Goal: Task Accomplishment & Management: Manage account settings

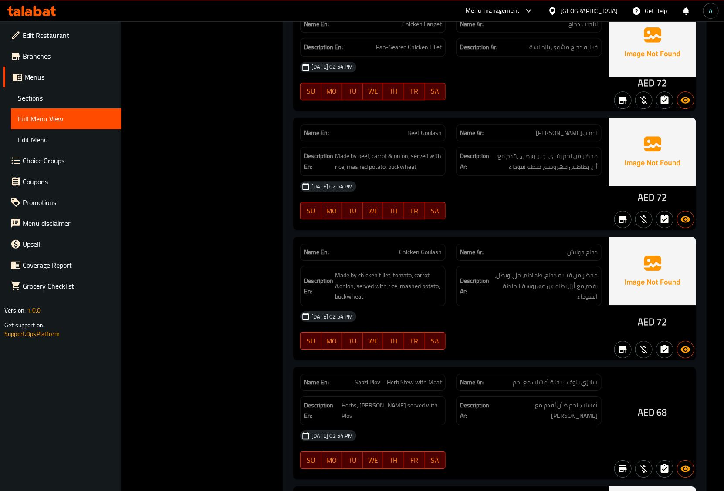
scroll to position [3347, 0]
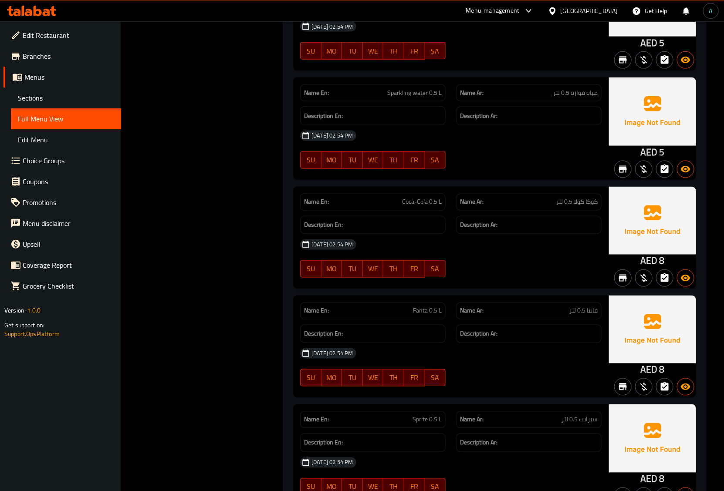
scroll to position [0, 0]
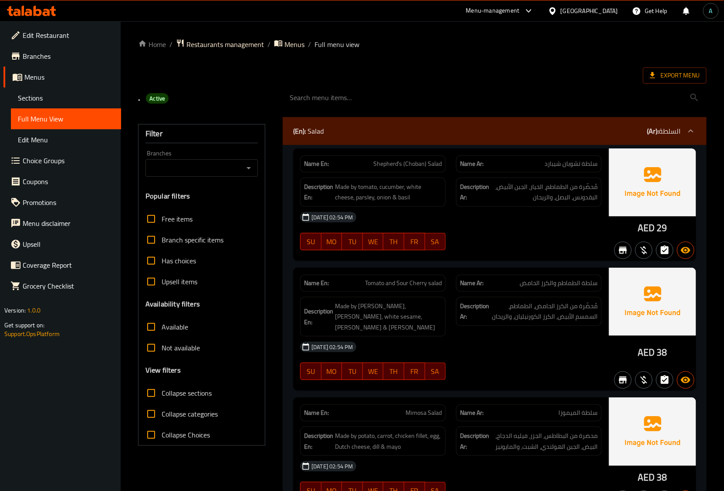
click at [693, 71] on span "Export Menu" at bounding box center [675, 75] width 50 height 11
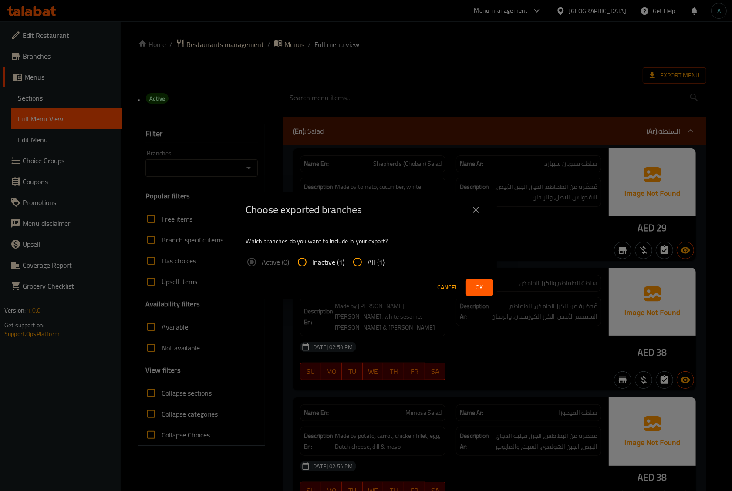
click at [373, 261] on span "All (1)" at bounding box center [376, 262] width 17 height 10
click at [368, 261] on input "All (1)" at bounding box center [357, 262] width 21 height 21
radio input "true"
click at [481, 288] on span "Ok" at bounding box center [479, 287] width 14 height 11
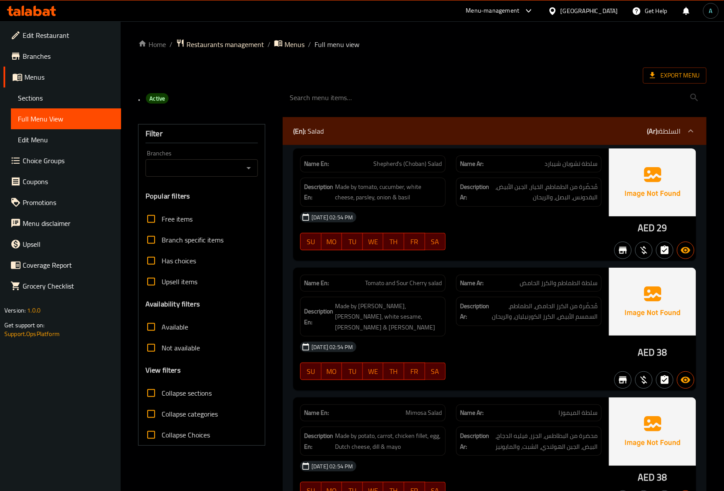
click at [35, 3] on div at bounding box center [31, 10] width 63 height 17
click at [38, 10] on icon at bounding box center [38, 11] width 8 height 10
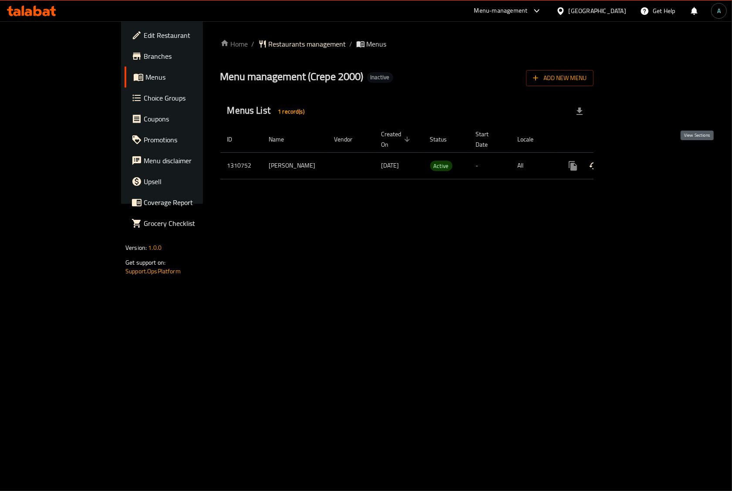
click at [641, 161] on icon "enhanced table" at bounding box center [636, 166] width 10 height 10
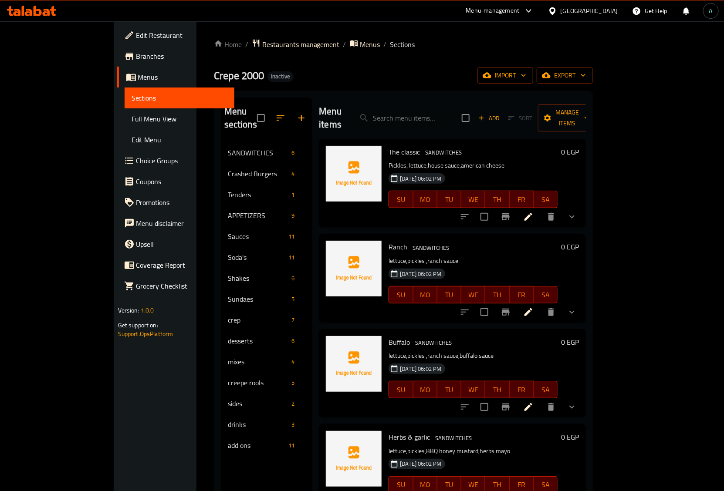
click at [132, 122] on span "Full Menu View" at bounding box center [180, 119] width 96 height 10
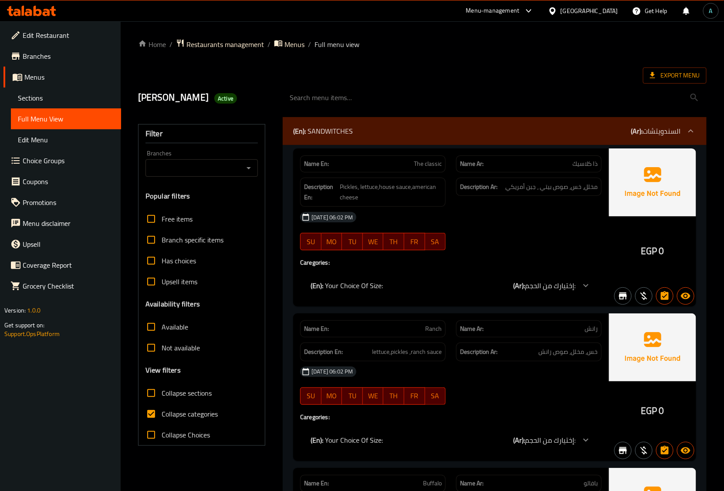
click at [173, 416] on span "Collapse categories" at bounding box center [190, 414] width 56 height 10
click at [162, 416] on input "Collapse categories" at bounding box center [151, 414] width 21 height 21
checkbox input "false"
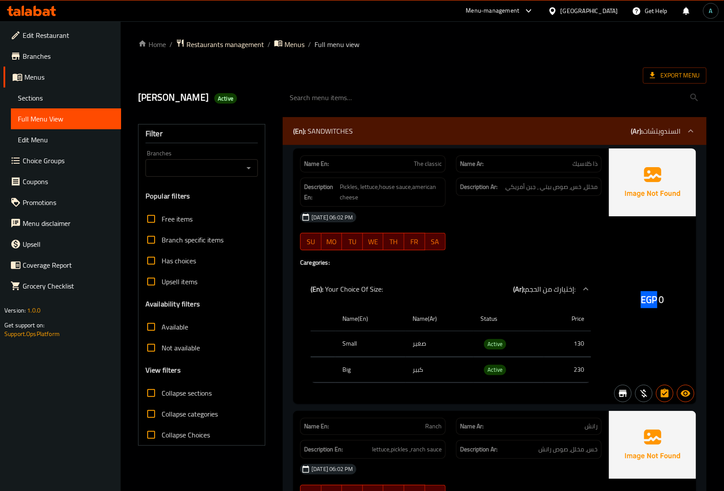
drag, startPoint x: 643, startPoint y: 302, endPoint x: 658, endPoint y: 302, distance: 14.4
click at [658, 302] on div "EGP 0" at bounding box center [653, 300] width 24 height 13
copy span "EGP"
click at [502, 343] on span "Active" at bounding box center [495, 344] width 22 height 10
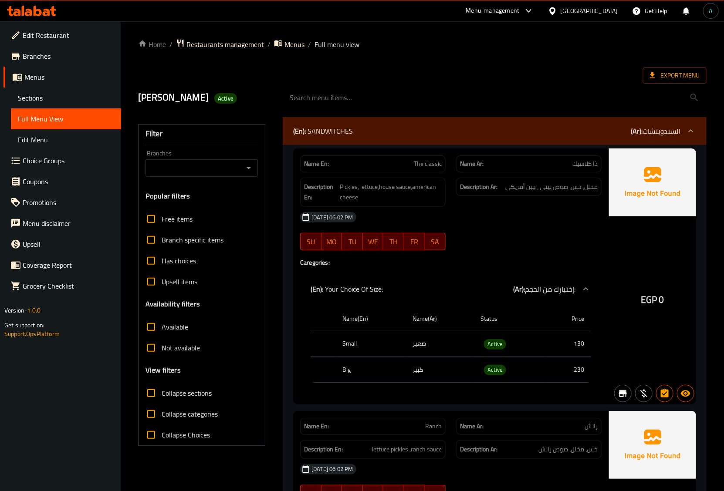
click at [496, 337] on td "Active" at bounding box center [508, 344] width 70 height 26
copy span "Active"
click at [675, 74] on span "Export Menu" at bounding box center [675, 75] width 50 height 11
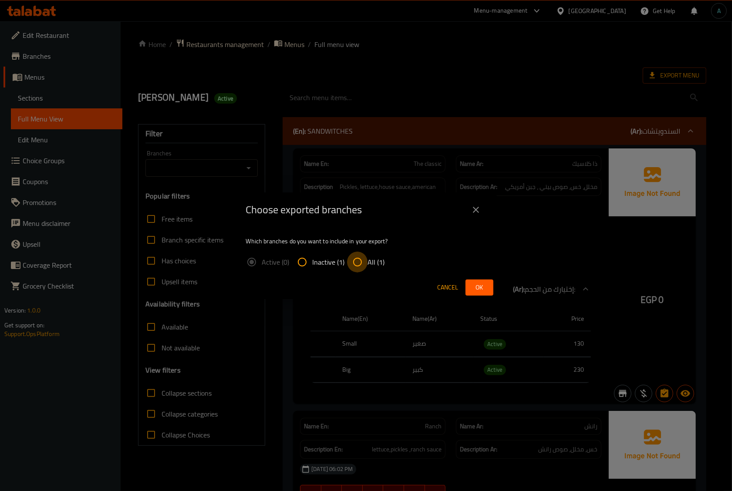
click at [358, 257] on input "All (1)" at bounding box center [357, 262] width 21 height 21
radio input "true"
click at [483, 290] on span "Ok" at bounding box center [479, 287] width 14 height 11
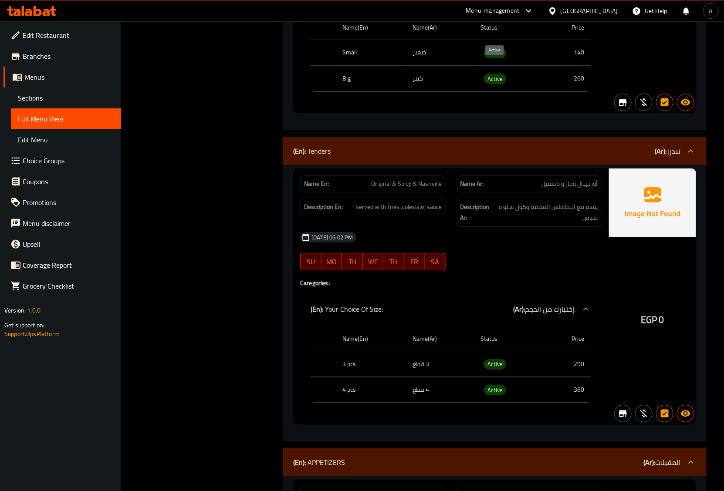
scroll to position [2722, 0]
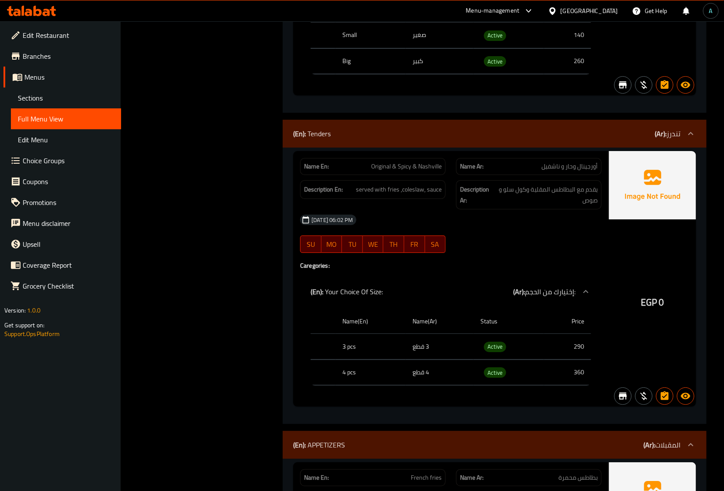
click at [412, 175] on div "Name En: Original & Spicy & Nashville" at bounding box center [372, 166] width 145 height 17
click at [412, 171] on span "Original & Spicy & Nashville" at bounding box center [406, 166] width 71 height 9
copy span "Original & Spicy & Nashville"
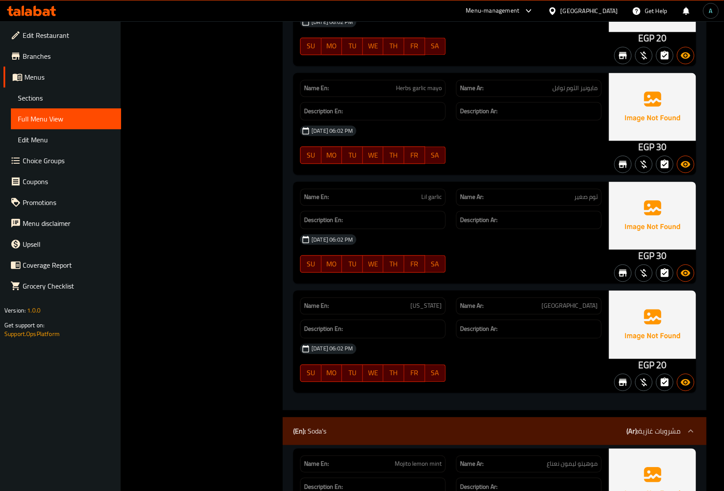
scroll to position [5062, 0]
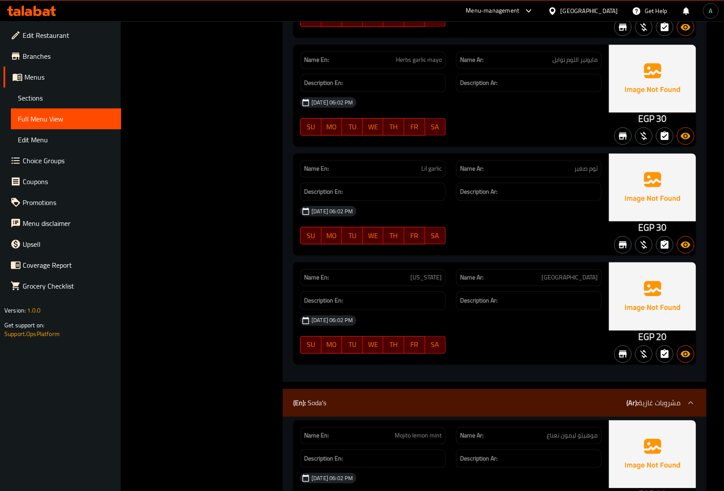
click at [438, 174] on span "Lil garlic" at bounding box center [431, 169] width 20 height 9
copy span "Lil garlic"
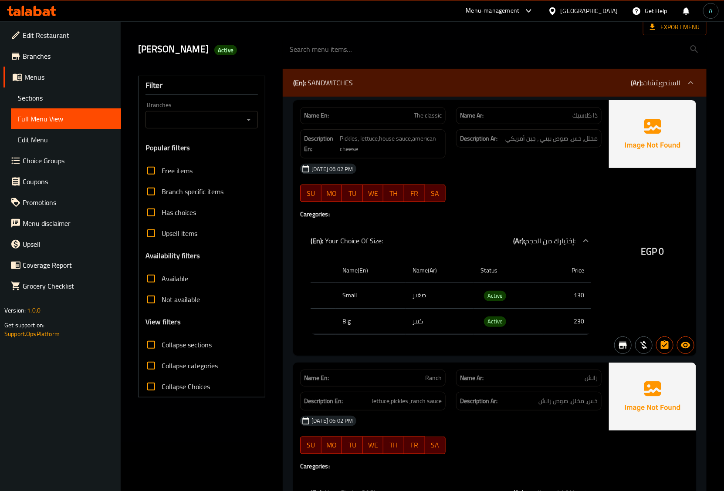
scroll to position [0, 0]
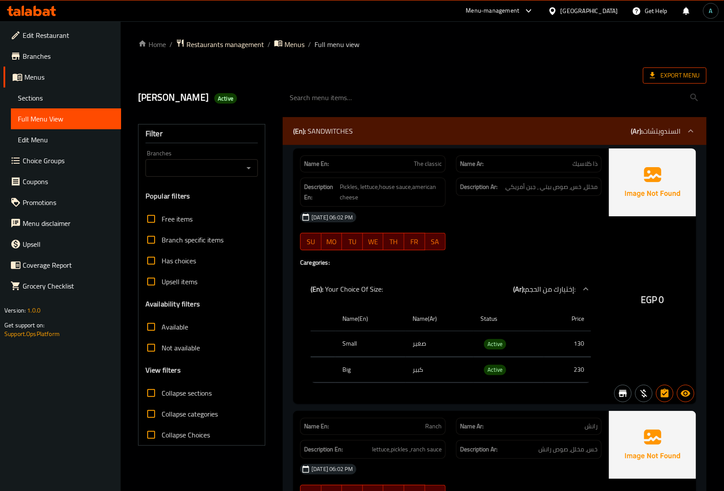
click at [660, 73] on span "Export Menu" at bounding box center [675, 75] width 50 height 11
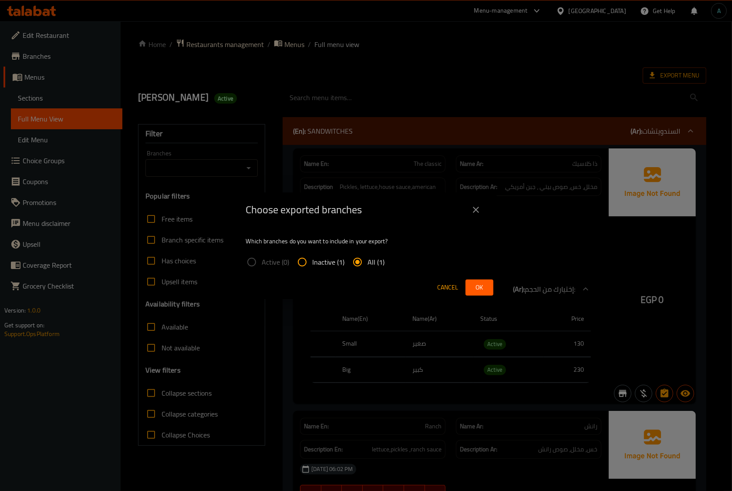
click at [499, 70] on div "Choose exported branches Which branches do you want to include in your export? …" at bounding box center [366, 245] width 732 height 491
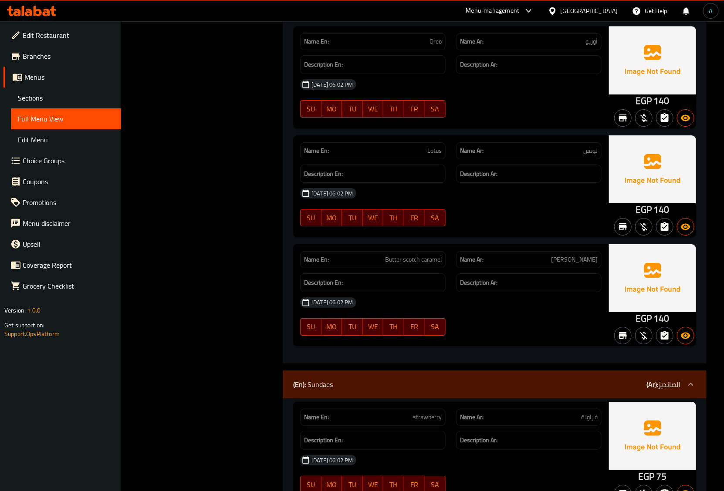
scroll to position [7016, 0]
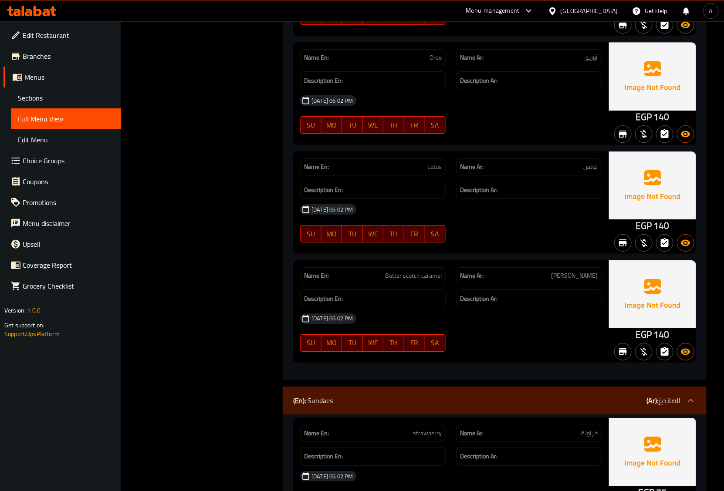
click at [650, 96] on img at bounding box center [652, 76] width 87 height 68
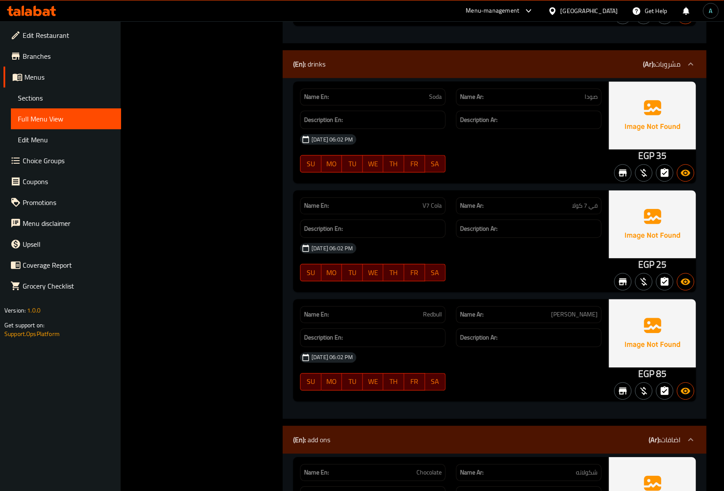
scroll to position [11010, 0]
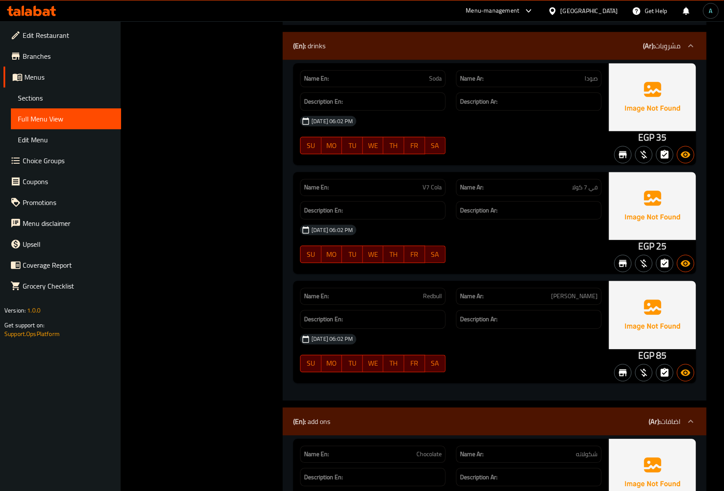
click at [433, 301] on span "Redbull" at bounding box center [432, 296] width 19 height 9
copy span "Redbull"
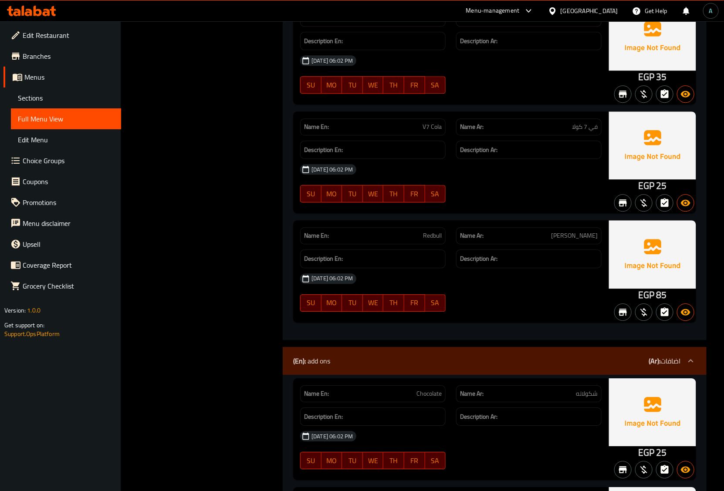
scroll to position [11336, 0]
